Goal: Check status: Check status

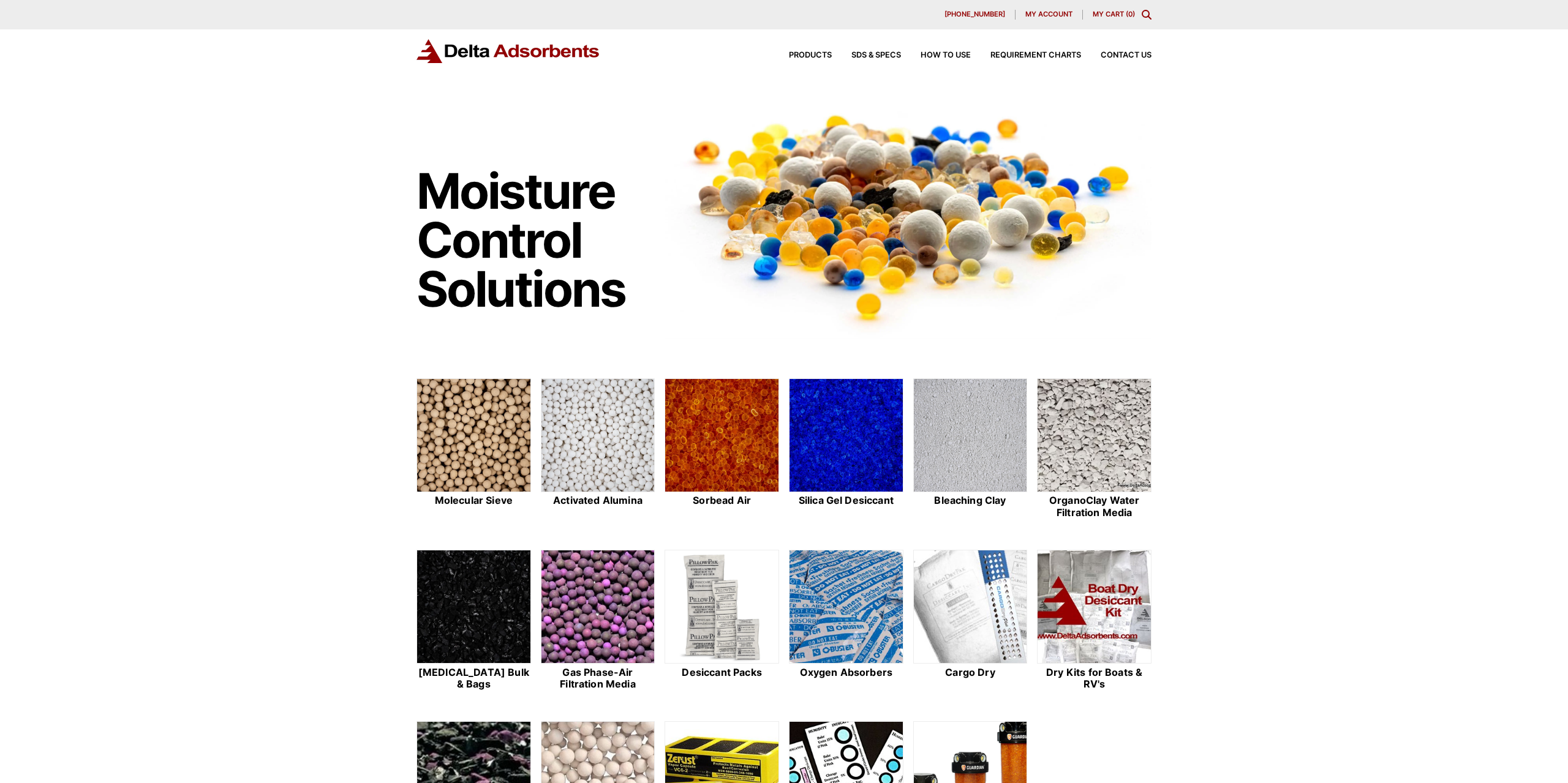
click at [1046, 21] on div "[PHONE_NUMBER] My account My Cart ( 0 )" at bounding box center [784, 14] width 1568 height 29
click at [1047, 19] on div "My account" at bounding box center [1048, 14] width 67 height 10
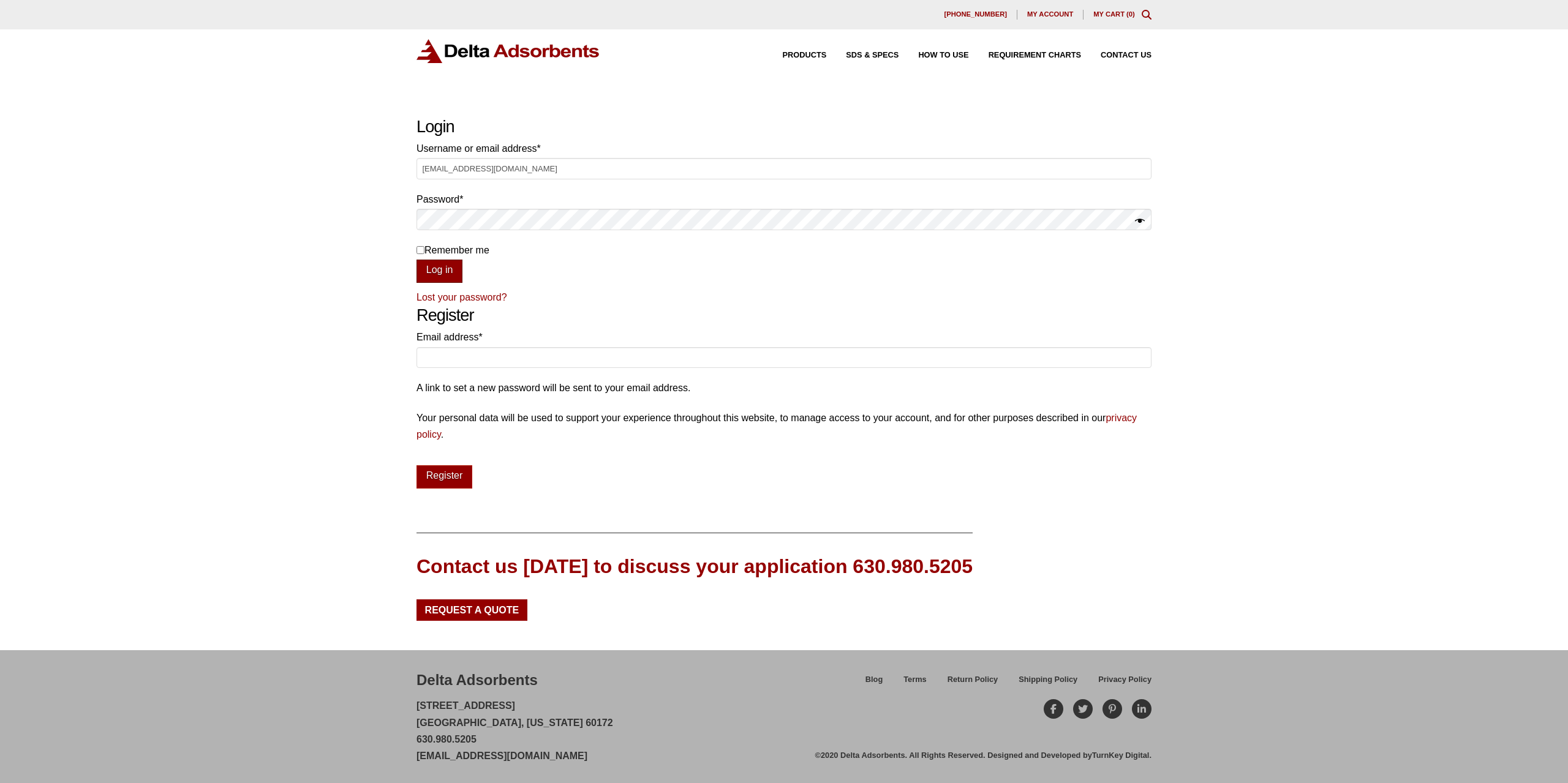
click at [444, 266] on button "Log in" at bounding box center [439, 271] width 46 height 23
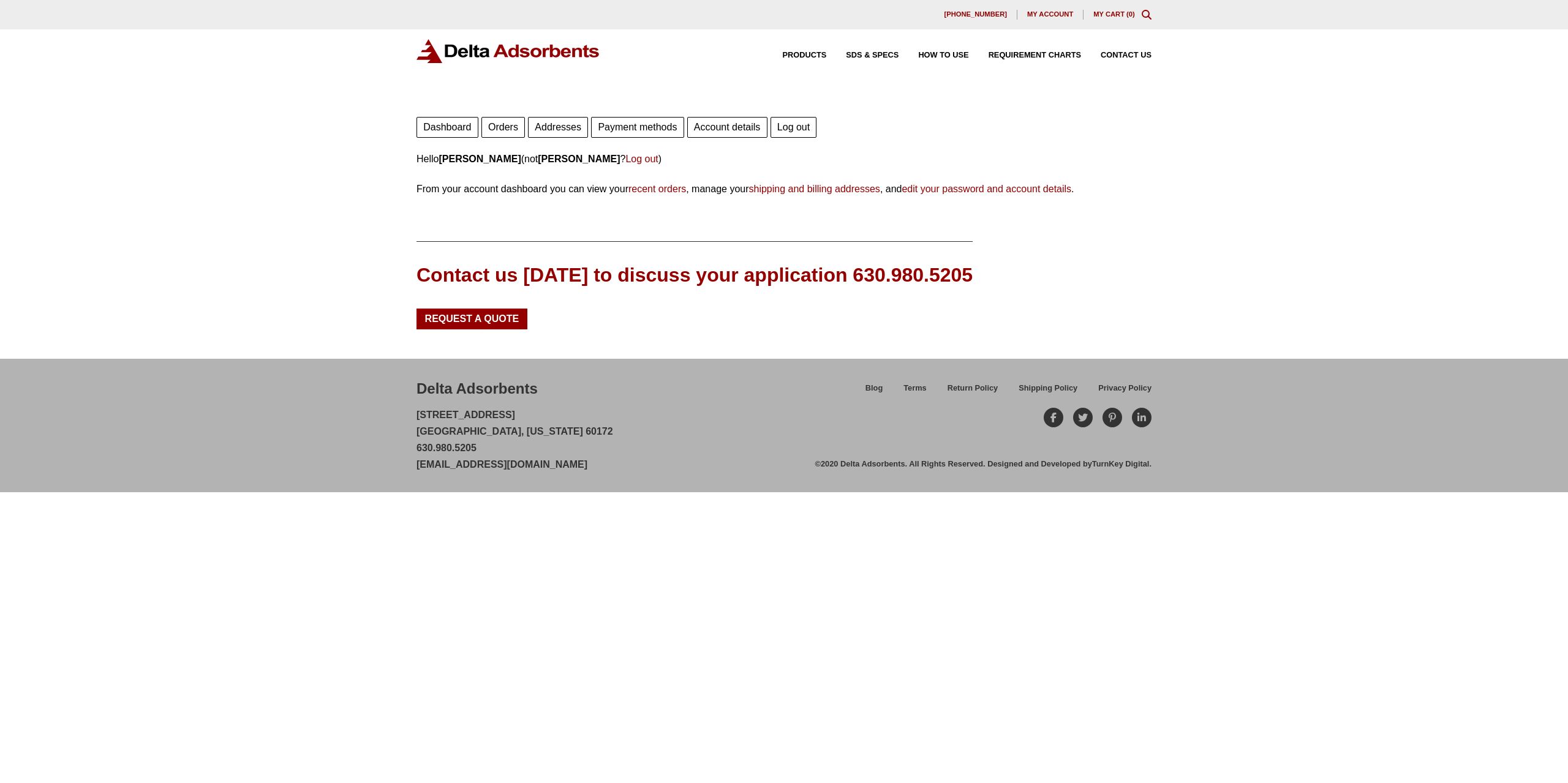
click at [507, 125] on link "Orders" at bounding box center [503, 127] width 43 height 21
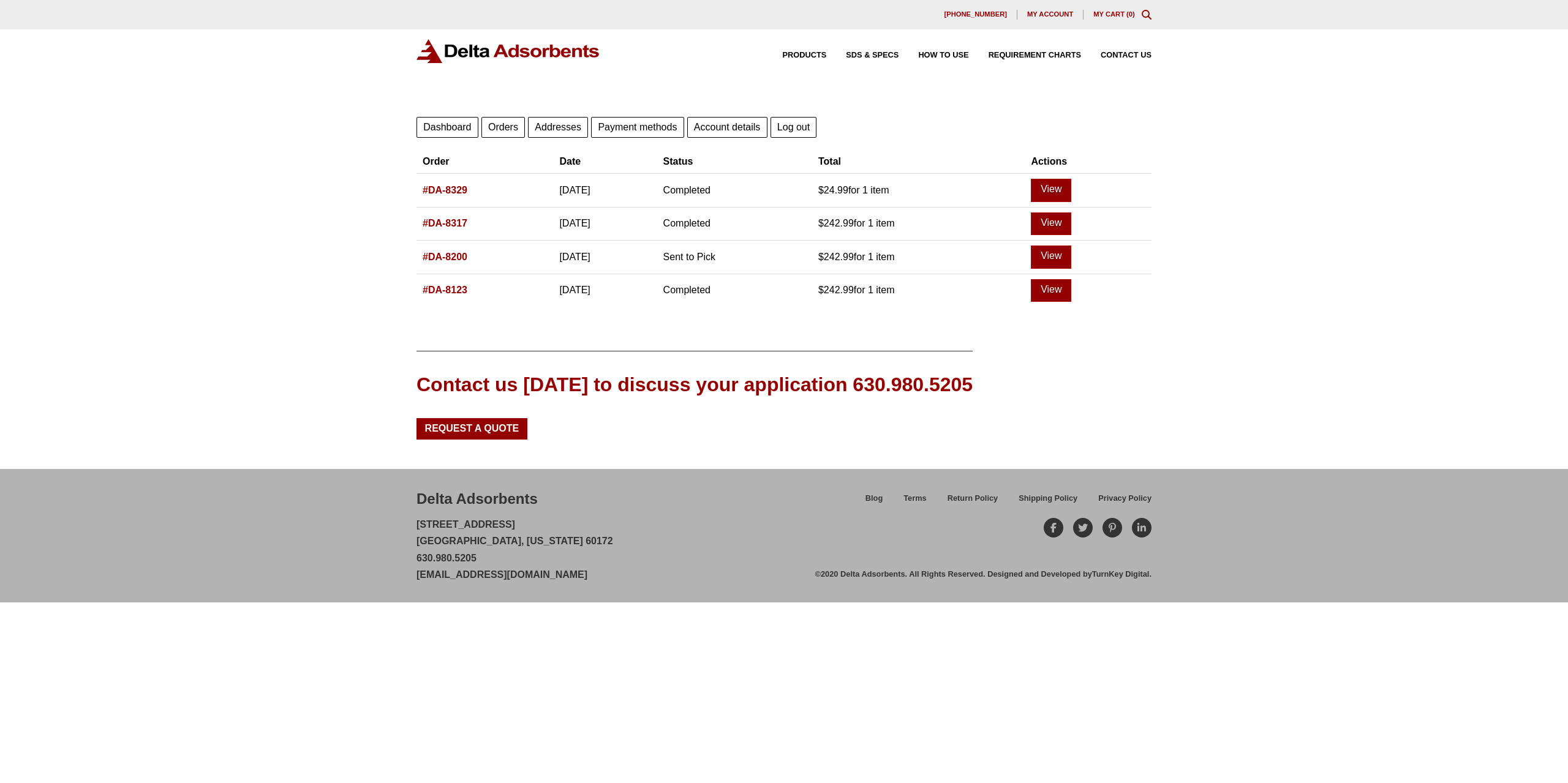
click at [453, 189] on link "#DA-8329" at bounding box center [445, 190] width 45 height 10
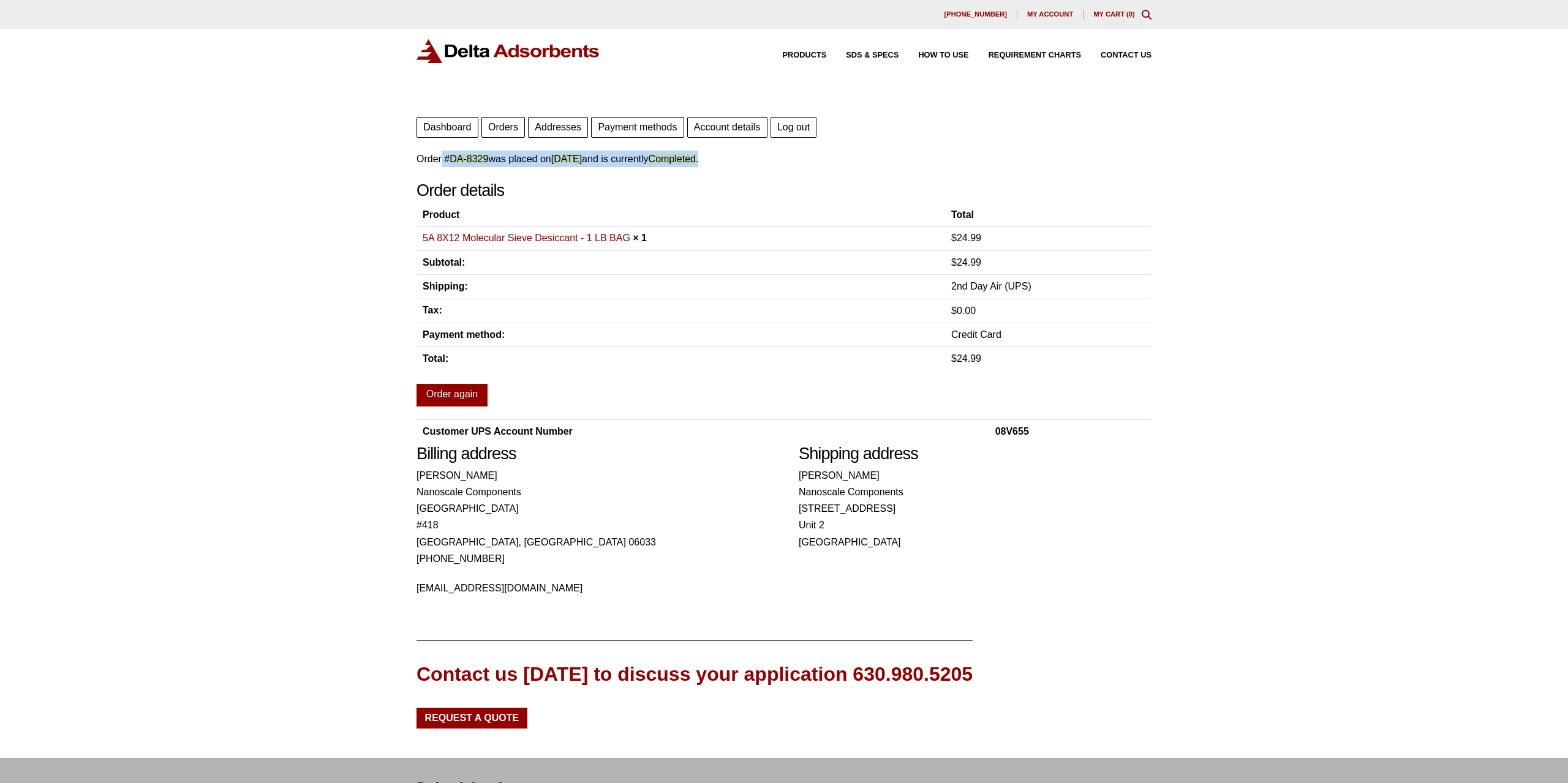
drag, startPoint x: 437, startPoint y: 151, endPoint x: 936, endPoint y: 165, distance: 499.2
click at [936, 165] on p "Order # DA-8329 was placed on [DATE] and is currently Completed ." at bounding box center [783, 159] width 735 height 17
click at [933, 166] on p "Order # DA-8329 was placed on [DATE] and is currently Completed ." at bounding box center [783, 159] width 735 height 17
click at [916, 179] on div "Order # DA-8329 was placed on [DATE] and is currently Completed . Order details…" at bounding box center [783, 297] width 735 height 293
drag, startPoint x: 412, startPoint y: 163, endPoint x: 750, endPoint y: 171, distance: 338.1
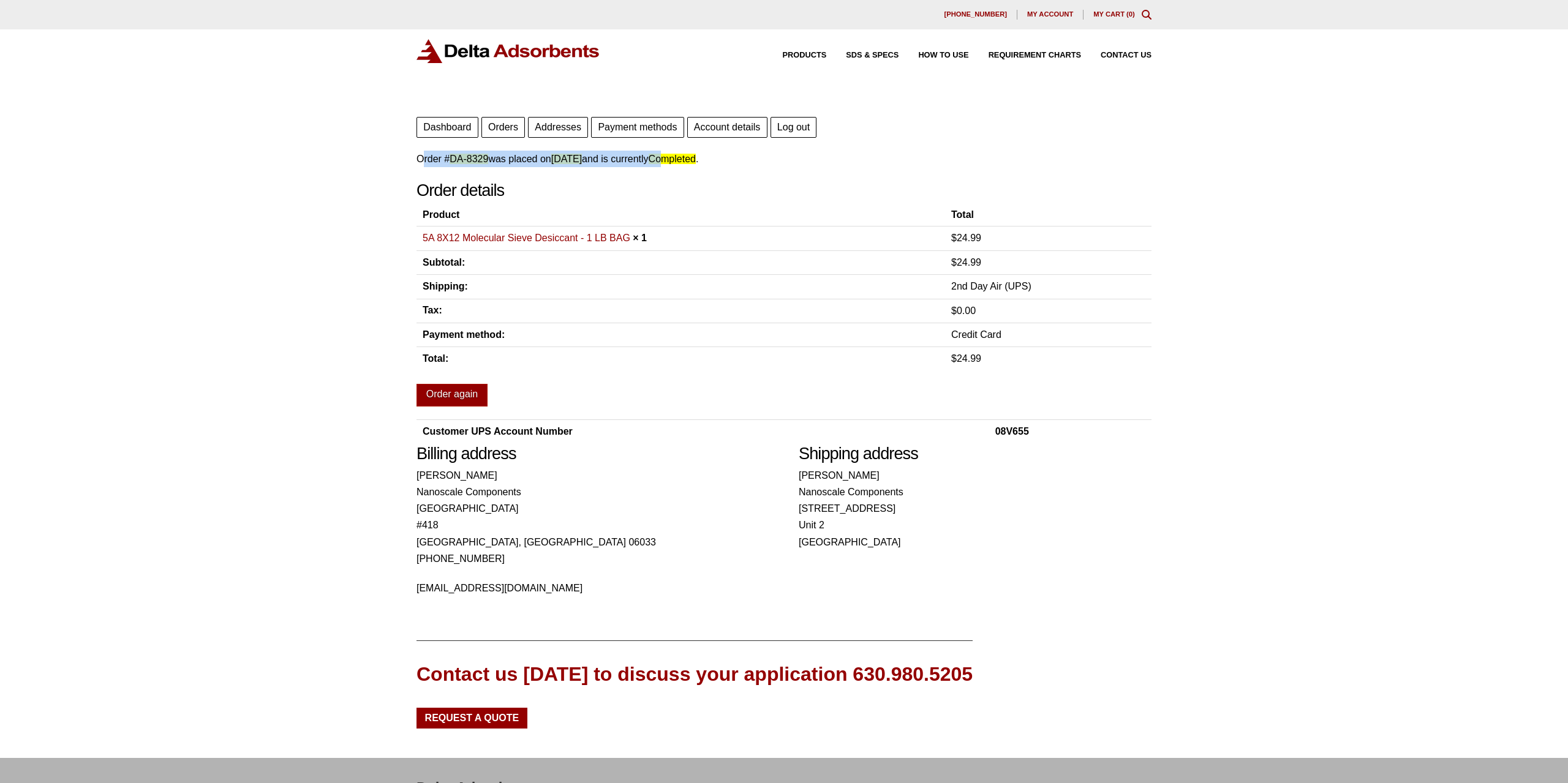
click at [742, 171] on div "Our website has detected that you are using an outdated browser that will preve…" at bounding box center [784, 446] width 1568 height 892
click at [755, 172] on div "Order # DA-8329 was placed on [DATE] and is currently Completed . Order details…" at bounding box center [783, 297] width 735 height 293
drag, startPoint x: 451, startPoint y: 160, endPoint x: 490, endPoint y: 160, distance: 39.0
click at [490, 160] on p "Order # DA-8329 was placed on [DATE] and is currently Completed ." at bounding box center [783, 159] width 735 height 17
copy p "DA-8329"
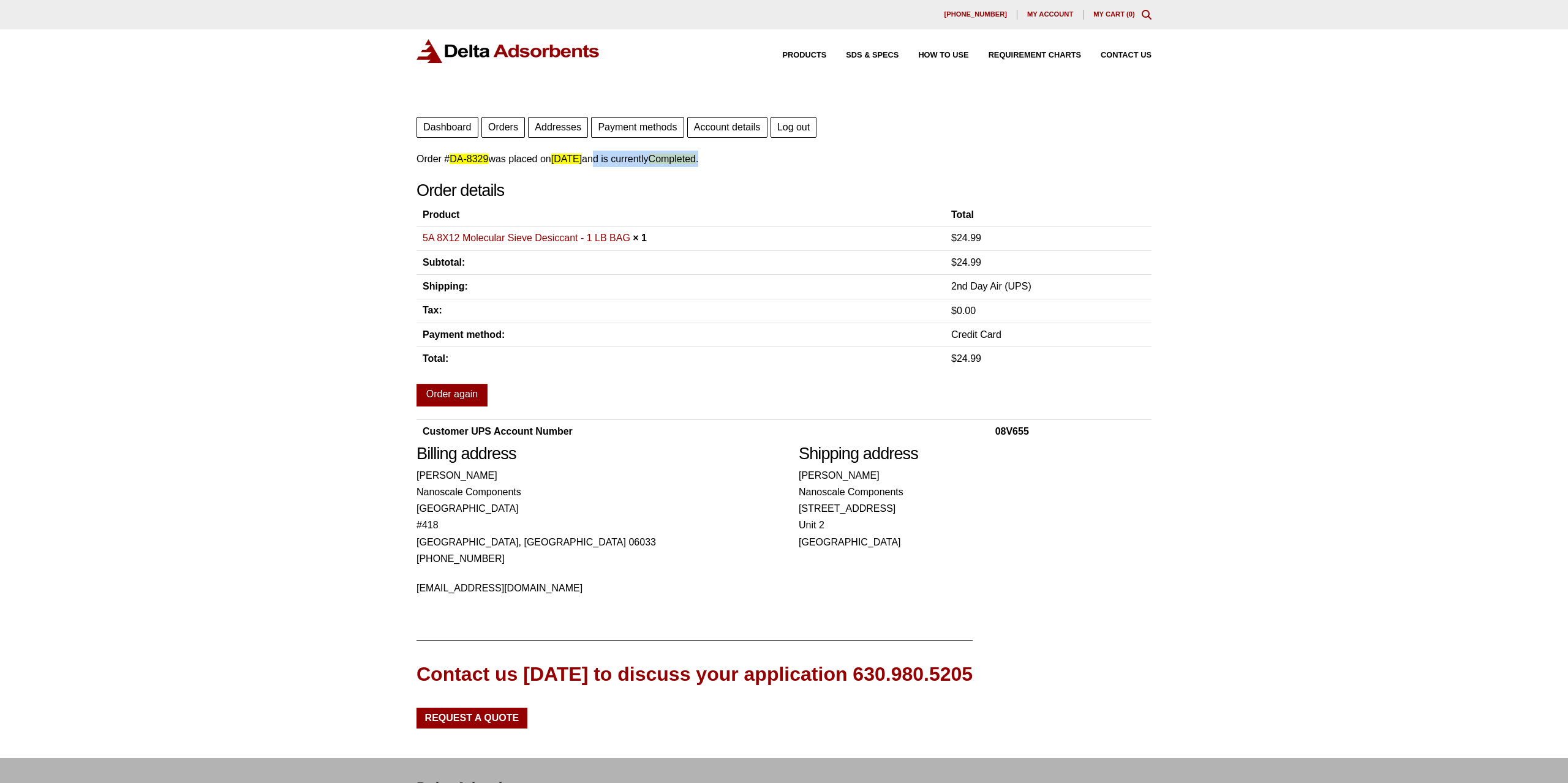
drag, startPoint x: 680, startPoint y: 158, endPoint x: 907, endPoint y: 158, distance: 227.0
click at [897, 158] on p "Order # DA-8329 was placed on [DATE] and is currently Completed ." at bounding box center [783, 159] width 735 height 17
click at [909, 158] on p "Order # DA-8329 was placed on [DATE] and is currently Completed ." at bounding box center [783, 159] width 735 height 17
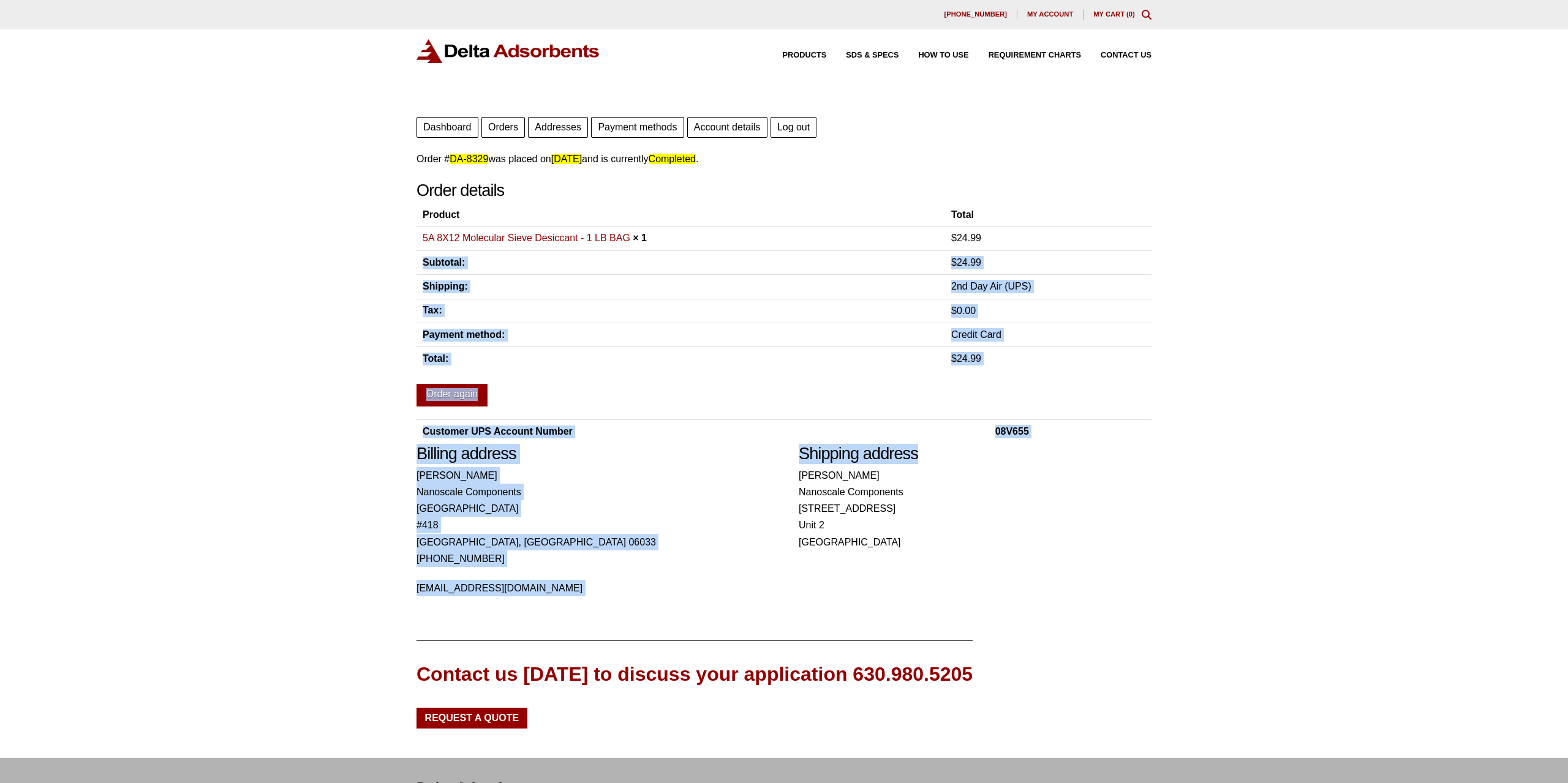
drag, startPoint x: 1034, startPoint y: 240, endPoint x: 987, endPoint y: 464, distance: 228.9
click at [988, 443] on div "Order # DA-8329 was placed on [DATE] and is currently Completed . Order details…" at bounding box center [783, 297] width 735 height 293
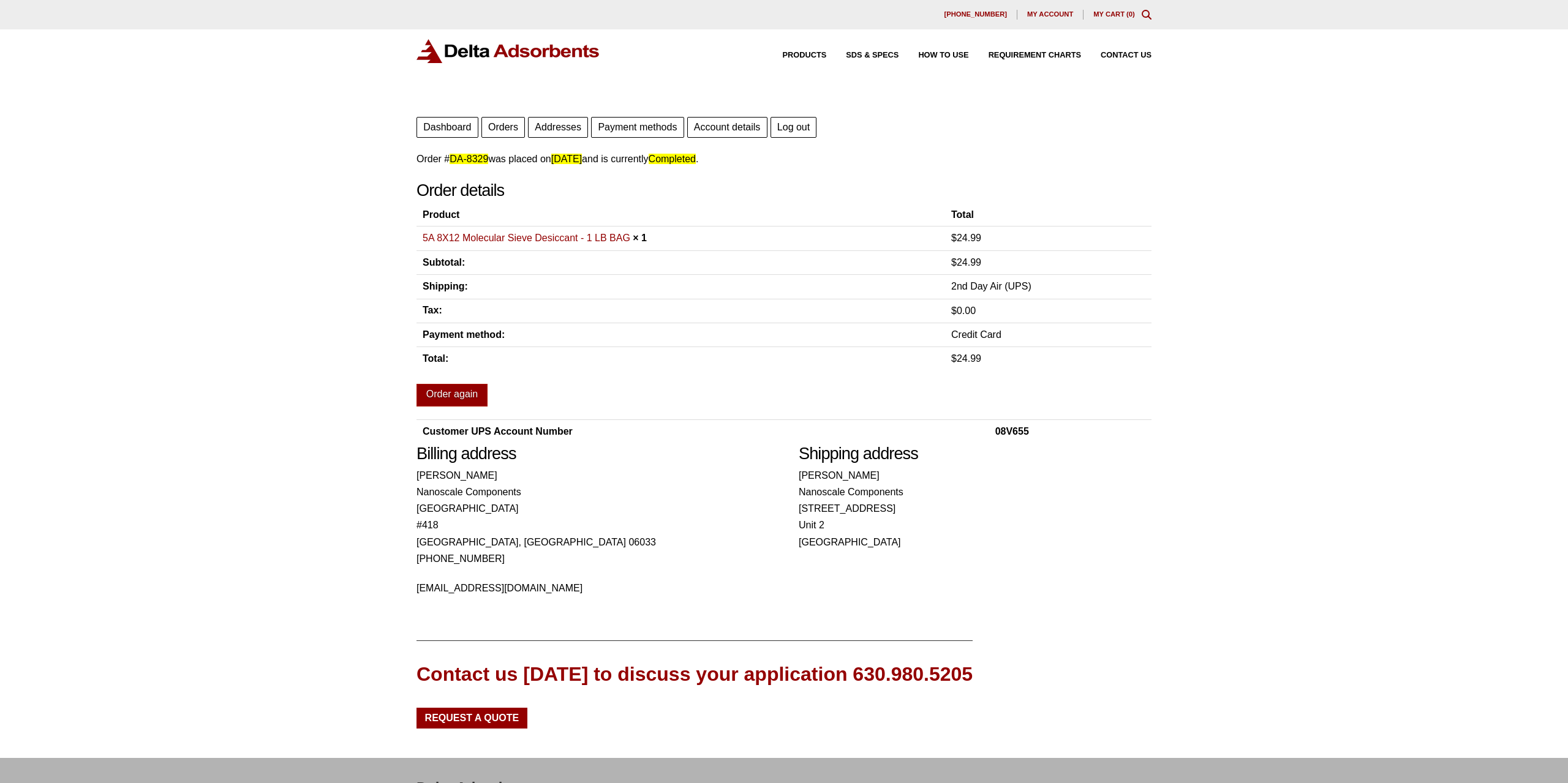
click at [1001, 545] on address "[PERSON_NAME] Nanoscale Components [STREET_ADDRESS]" at bounding box center [975, 508] width 353 height 83
click at [719, 123] on link "Account details" at bounding box center [727, 127] width 80 height 21
